Goal: Transaction & Acquisition: Purchase product/service

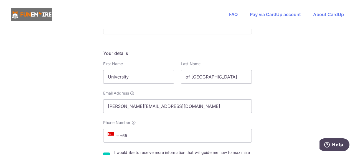
scroll to position [78, 0]
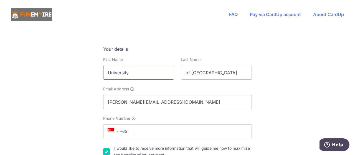
click at [140, 74] on input "University" at bounding box center [138, 73] width 71 height 14
type input "U"
type input "[PERSON_NAME]"
select select "GB"
type input "B15 2TT"
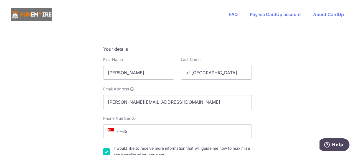
type input "[GEOGRAPHIC_DATA], [GEOGRAPHIC_DATA][PERSON_NAME]"
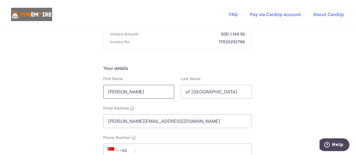
scroll to position [58, 0]
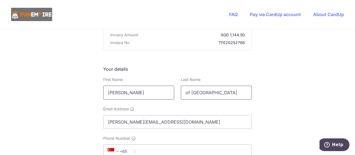
drag, startPoint x: 220, startPoint y: 90, endPoint x: 172, endPoint y: 89, distance: 48.9
click at [172, 89] on div "First Name [PERSON_NAME] Last Name of [GEOGRAPHIC_DATA]" at bounding box center [177, 88] width 155 height 23
type input "[PERSON_NAME]"
click at [120, 122] on input "[PERSON_NAME][EMAIL_ADDRESS][DOMAIN_NAME]" at bounding box center [177, 122] width 149 height 14
drag, startPoint x: 120, startPoint y: 122, endPoint x: 88, endPoint y: 122, distance: 32.5
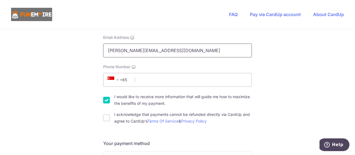
scroll to position [132, 0]
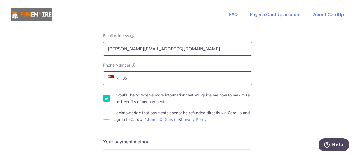
type input "[PERSON_NAME][EMAIL_ADDRESS][DOMAIN_NAME]"
click at [227, 79] on input "Phone Number" at bounding box center [177, 78] width 149 height 14
type input "01214144854"
click at [105, 95] on input "I would like to receive more information that will guide me how to maximize the…" at bounding box center [106, 98] width 7 height 7
checkbox input "false"
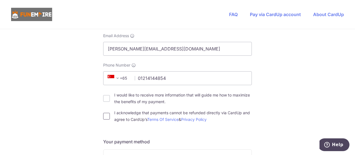
click at [104, 116] on input "I acknowledge that payments cannot be refunded directly via CardUp and agree to…" at bounding box center [106, 116] width 7 height 7
checkbox input "true"
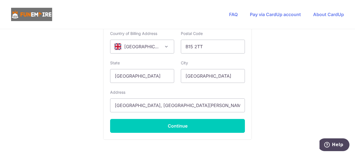
scroll to position [378, 0]
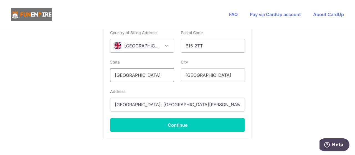
drag, startPoint x: 146, startPoint y: 75, endPoint x: 105, endPoint y: 71, distance: 40.7
click at [107, 71] on div "State [GEOGRAPHIC_DATA]" at bounding box center [142, 70] width 71 height 23
type input "[GEOGRAPHIC_DATA]"
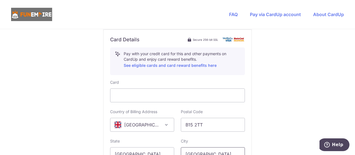
scroll to position [295, 0]
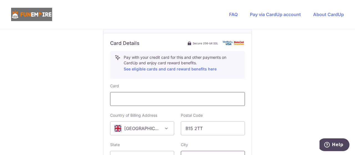
type input "[GEOGRAPHIC_DATA]"
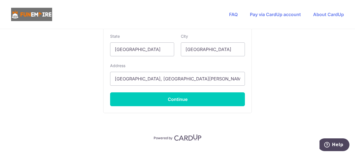
scroll to position [414, 0]
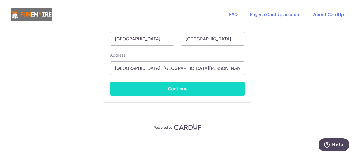
click at [183, 87] on button "Continue" at bounding box center [177, 89] width 135 height 14
type input "**** 7464"
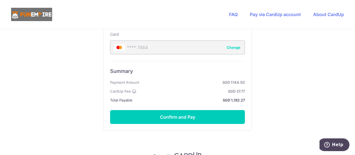
scroll to position [354, 0]
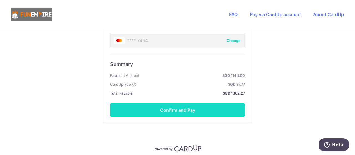
click at [184, 106] on button "Confirm and Pay" at bounding box center [177, 110] width 135 height 14
